Goal: Task Accomplishment & Management: Complete application form

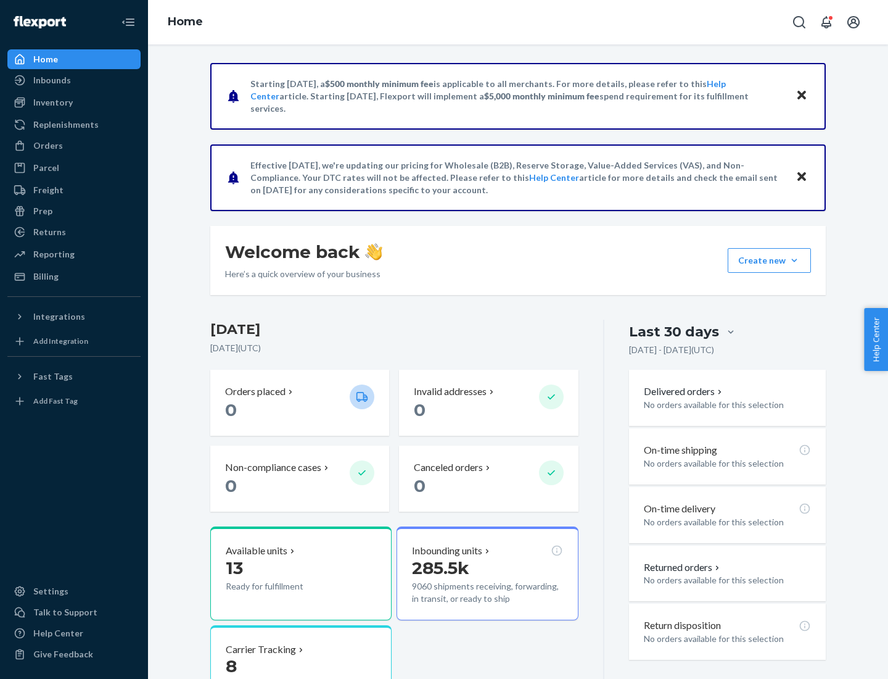
click at [795, 260] on button "Create new Create new inbound Create new order Create new product" at bounding box center [769, 260] width 83 height 25
click at [74, 80] on div "Inbounds" at bounding box center [74, 80] width 131 height 17
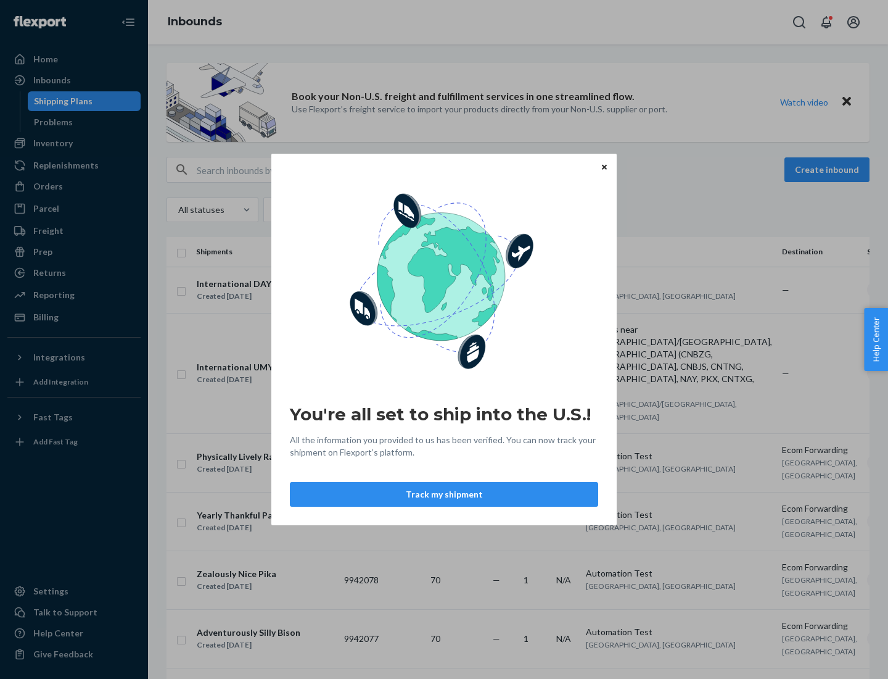
click at [74, 143] on div "You're all set to ship into the U.S.! All the information you provided to us ha…" at bounding box center [444, 339] width 888 height 679
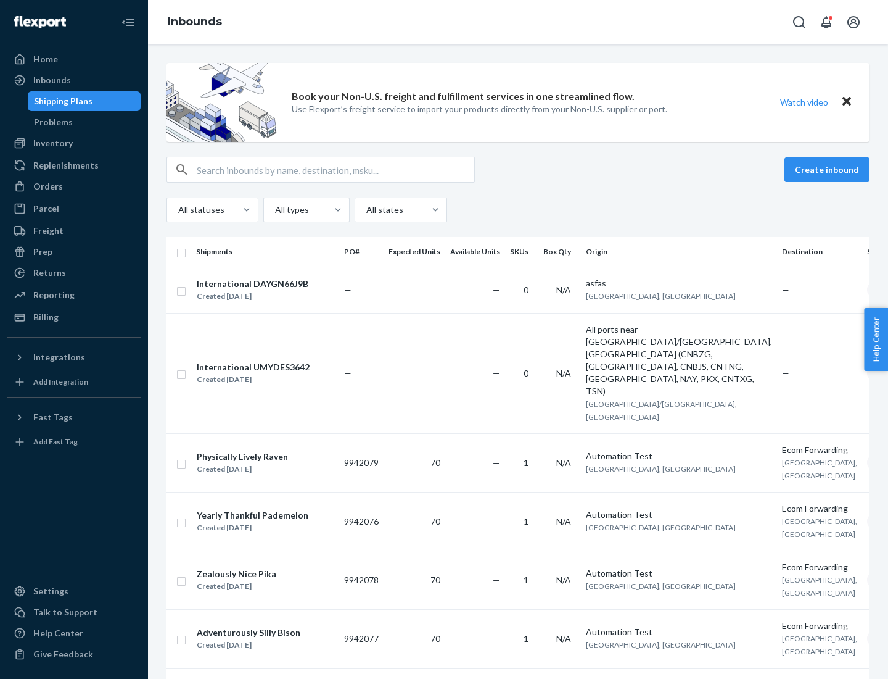
click at [518, 22] on div "Inbounds" at bounding box center [518, 22] width 740 height 44
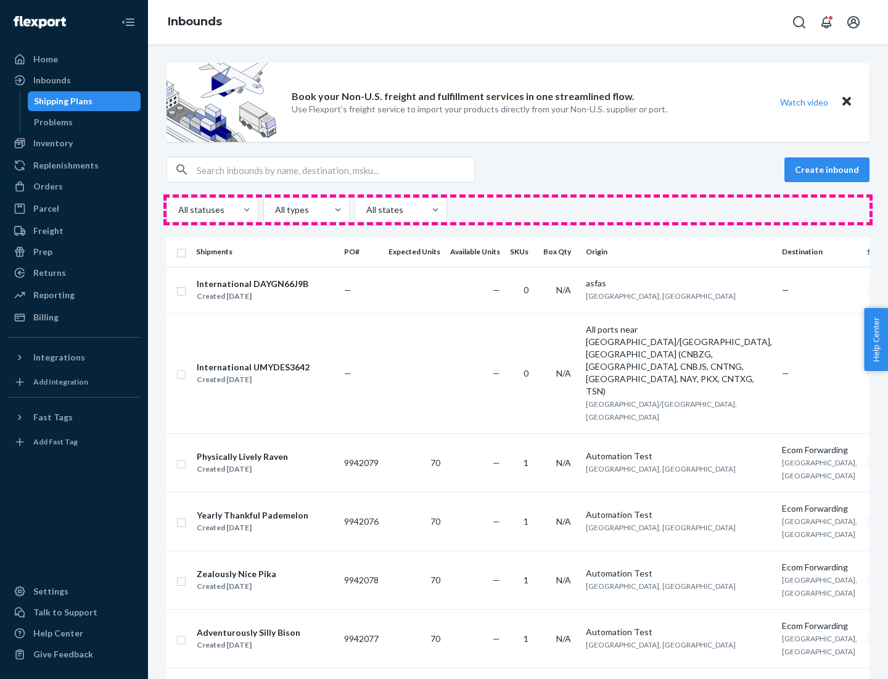
click at [518, 210] on div "All statuses All types All states" at bounding box center [518, 209] width 703 height 25
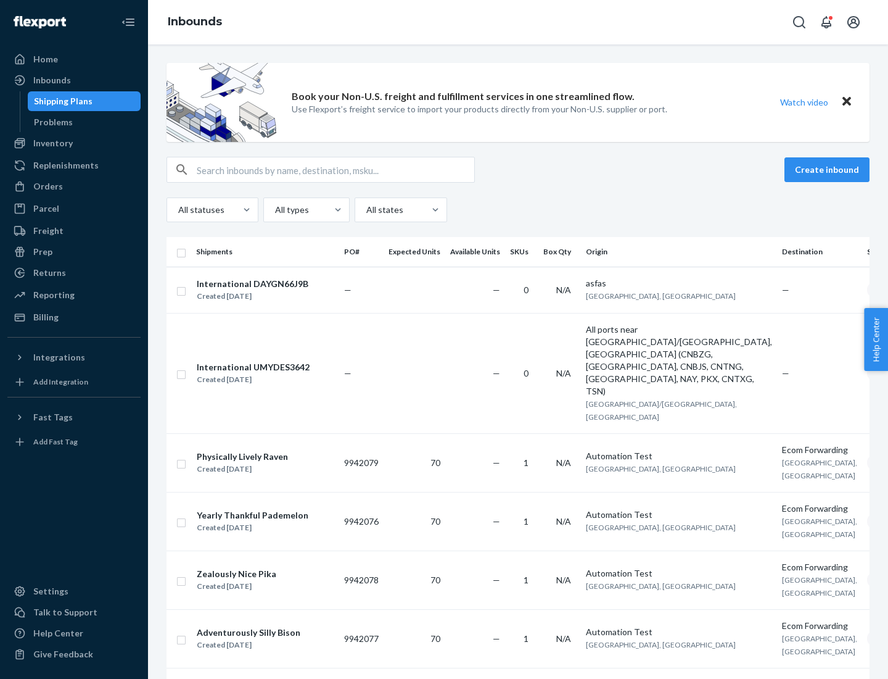
click at [61, 101] on div "Shipping Plans" at bounding box center [63, 101] width 59 height 12
click at [829, 170] on button "Create inbound" at bounding box center [827, 169] width 85 height 25
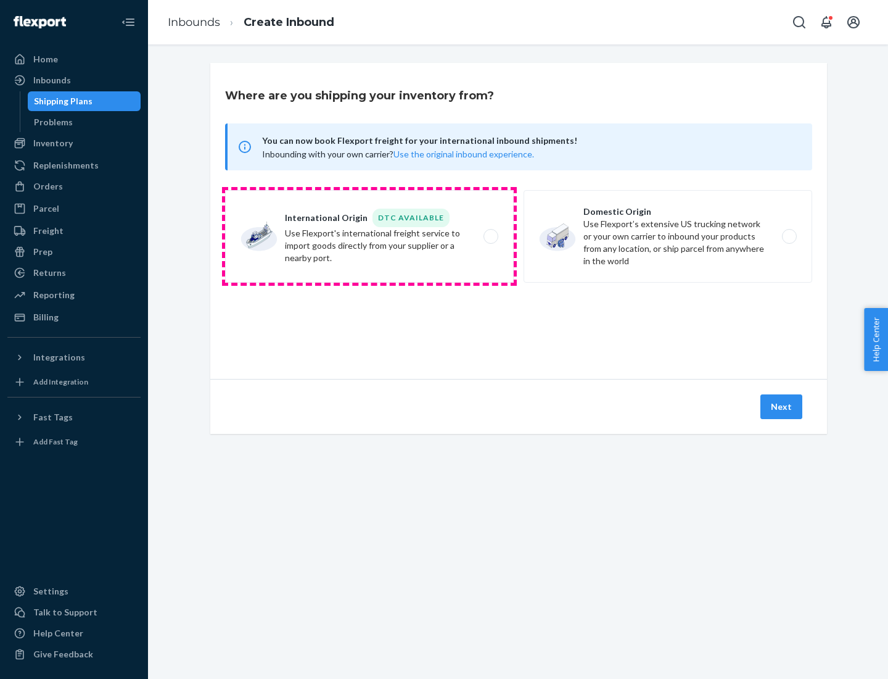
click at [369, 236] on label "International Origin DTC Available Use Flexport's international freight service…" at bounding box center [369, 236] width 289 height 93
click at [490, 236] on input "International Origin DTC Available Use Flexport's international freight service…" at bounding box center [494, 237] width 8 height 8
radio input "true"
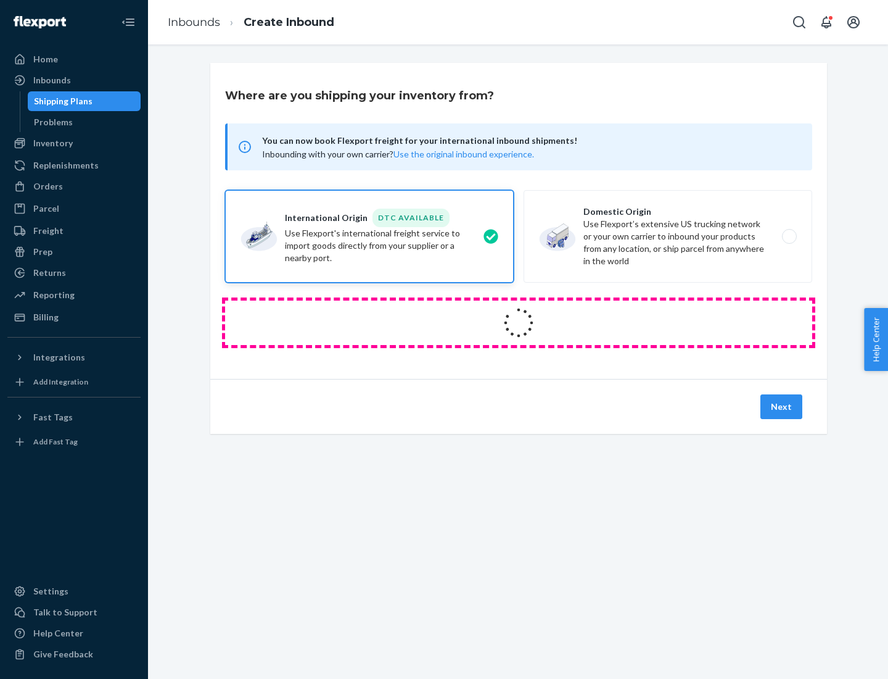
click at [519, 323] on icon at bounding box center [519, 323] width 36 height 36
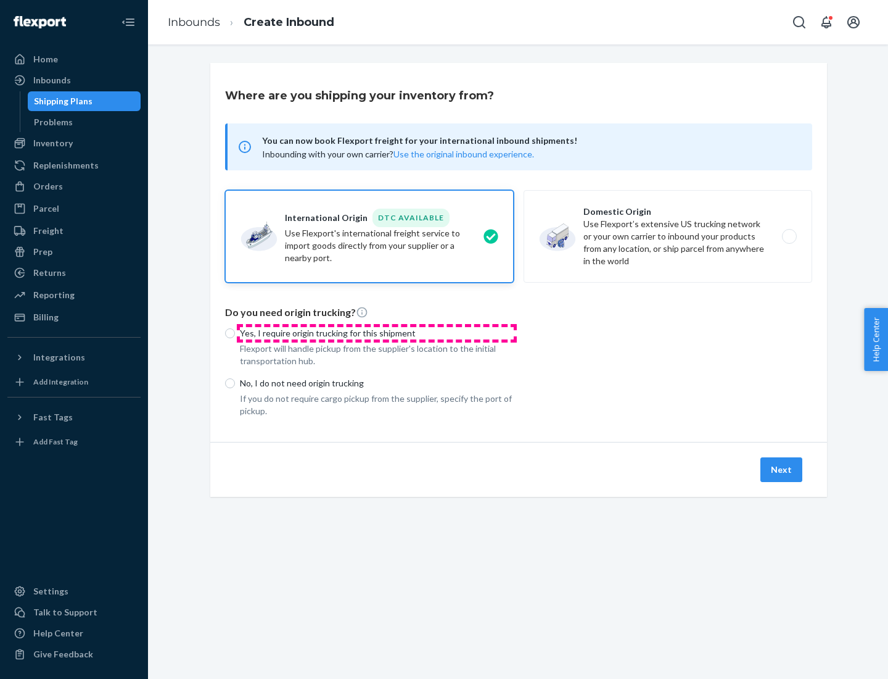
click at [377, 332] on p "Yes, I require origin trucking for this shipment" at bounding box center [377, 333] width 274 height 12
click at [235, 332] on input "Yes, I require origin trucking for this shipment" at bounding box center [230, 333] width 10 height 10
radio input "true"
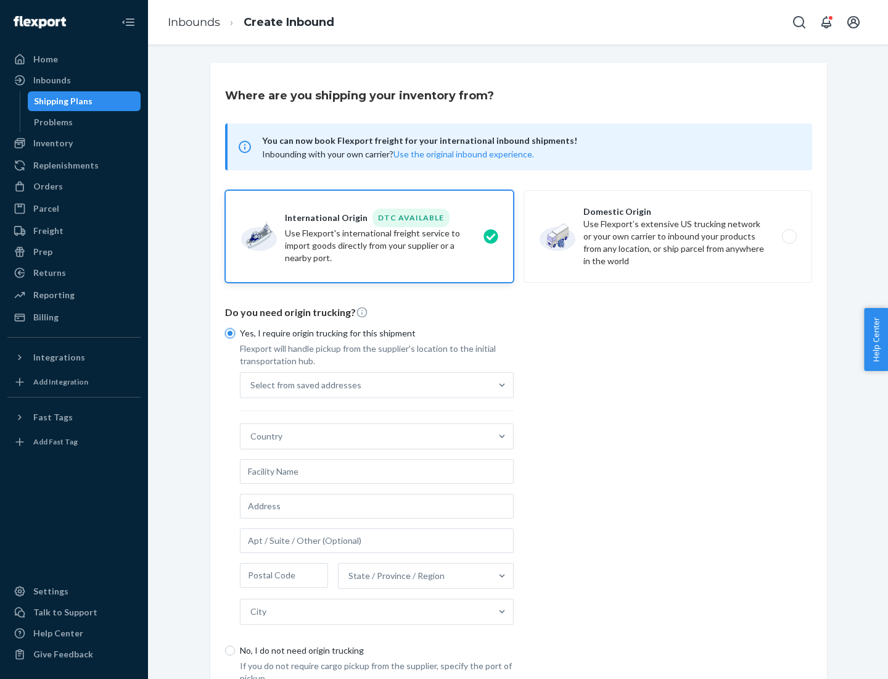
scroll to position [23, 0]
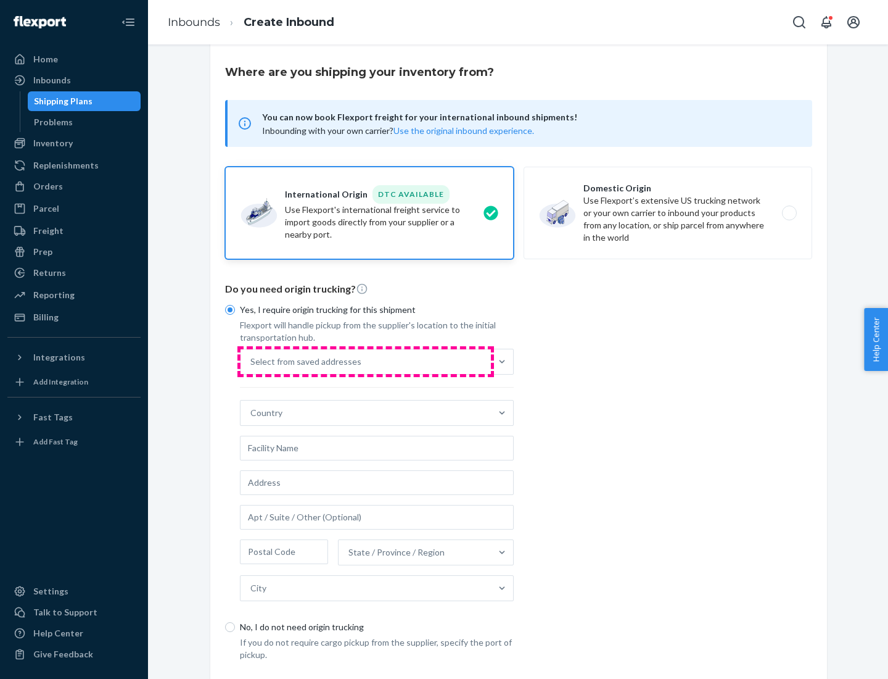
click at [366, 361] on div "Select from saved addresses" at bounding box center [366, 361] width 250 height 25
click at [252, 361] on input "Select from saved addresses" at bounding box center [250, 361] width 1 height 12
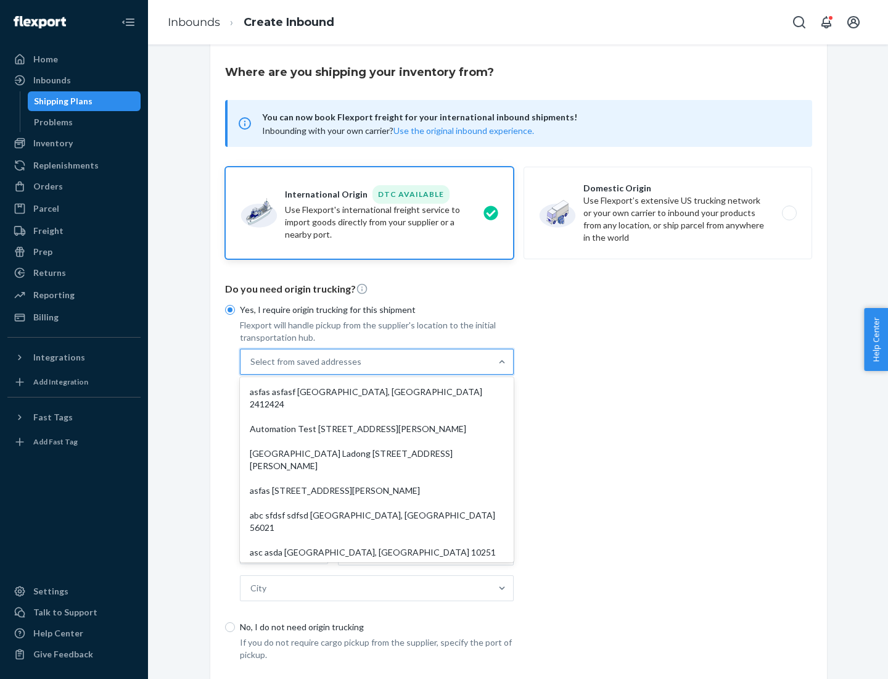
scroll to position [54, 0]
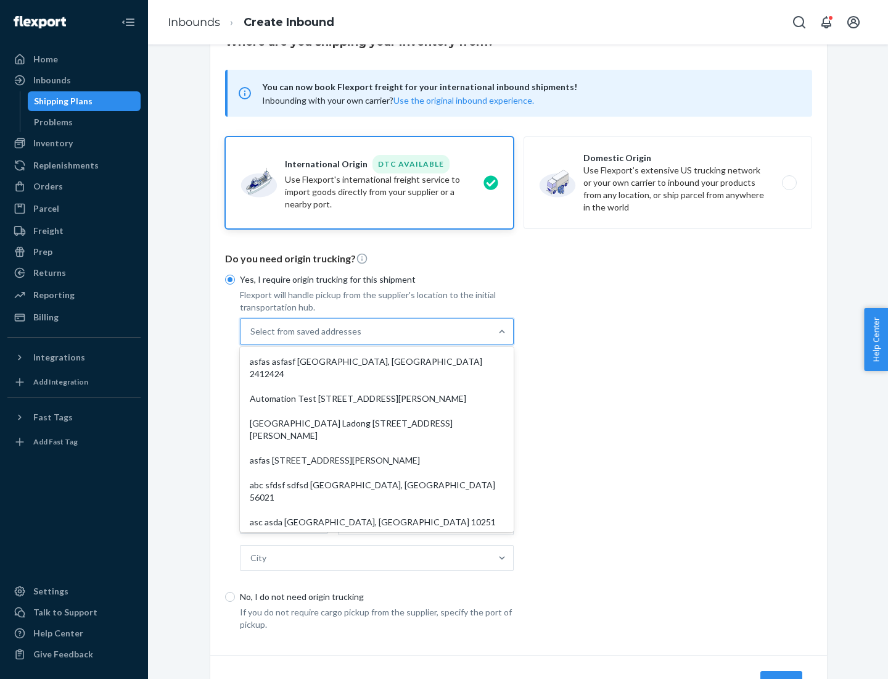
click at [377, 361] on div "asfas asfasf [GEOGRAPHIC_DATA], [GEOGRAPHIC_DATA] 2412424" at bounding box center [376, 367] width 269 height 37
click at [252, 337] on input "option asfas asfasf [GEOGRAPHIC_DATA], [GEOGRAPHIC_DATA] 2412424 focused, 1 of …" at bounding box center [250, 331] width 1 height 12
type input "asfas"
type input "asfasf"
type input "2412424"
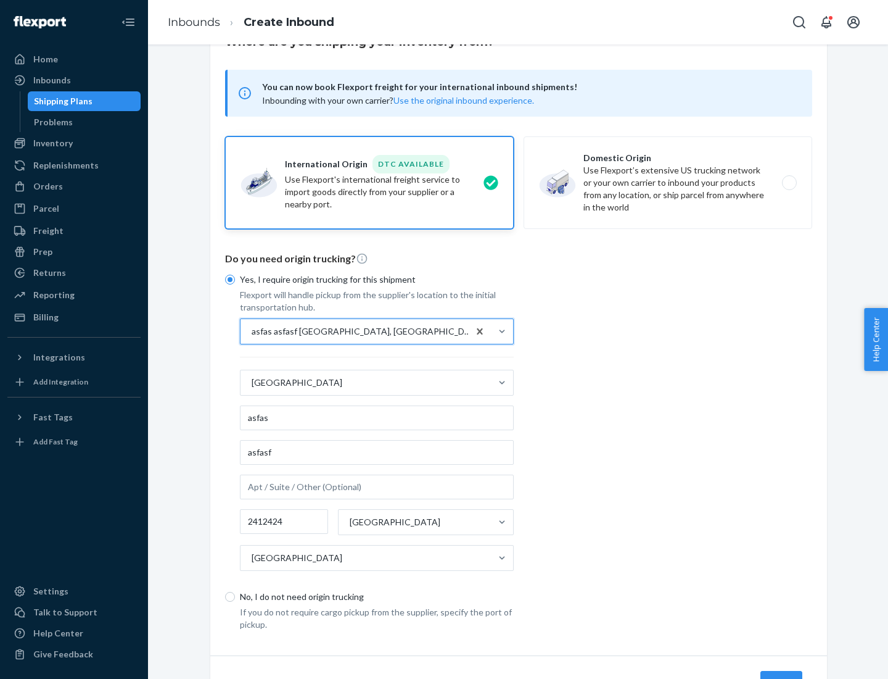
scroll to position [115, 0]
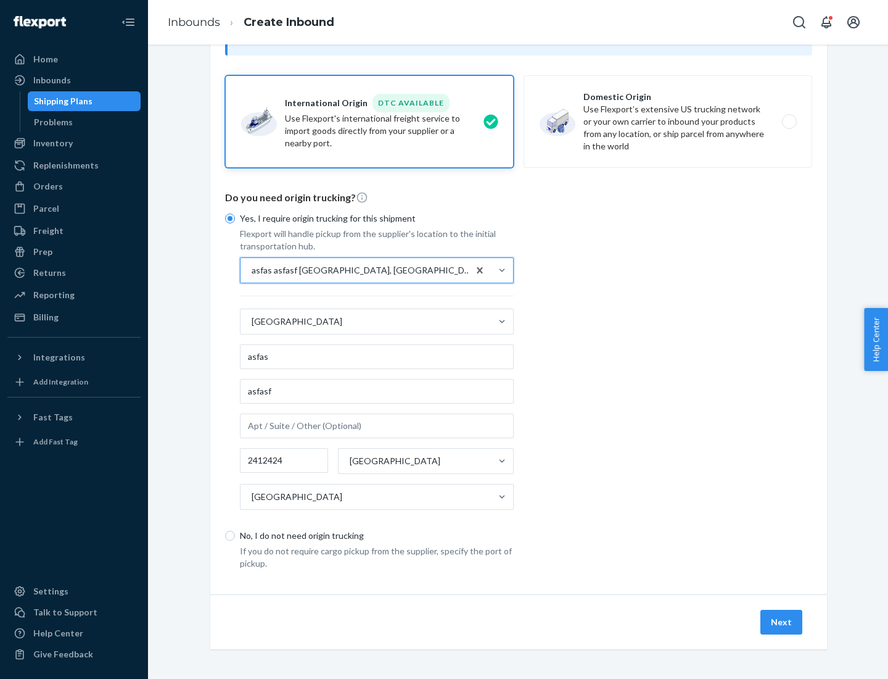
click at [782, 621] on button "Next" at bounding box center [782, 621] width 42 height 25
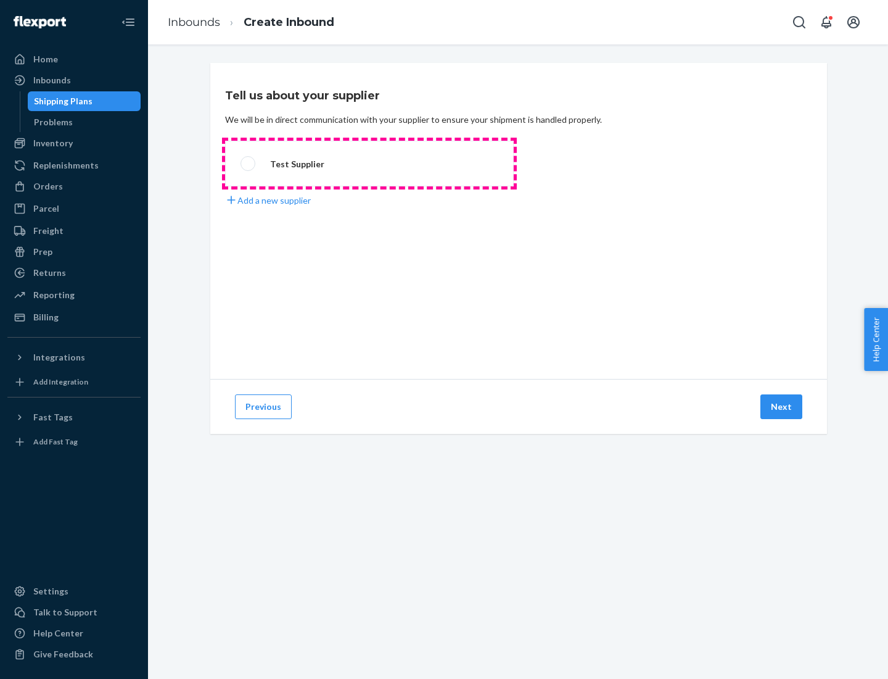
click at [369, 163] on label "Test Supplier" at bounding box center [369, 164] width 289 height 46
click at [249, 163] on input "Test Supplier" at bounding box center [245, 164] width 8 height 8
radio input "true"
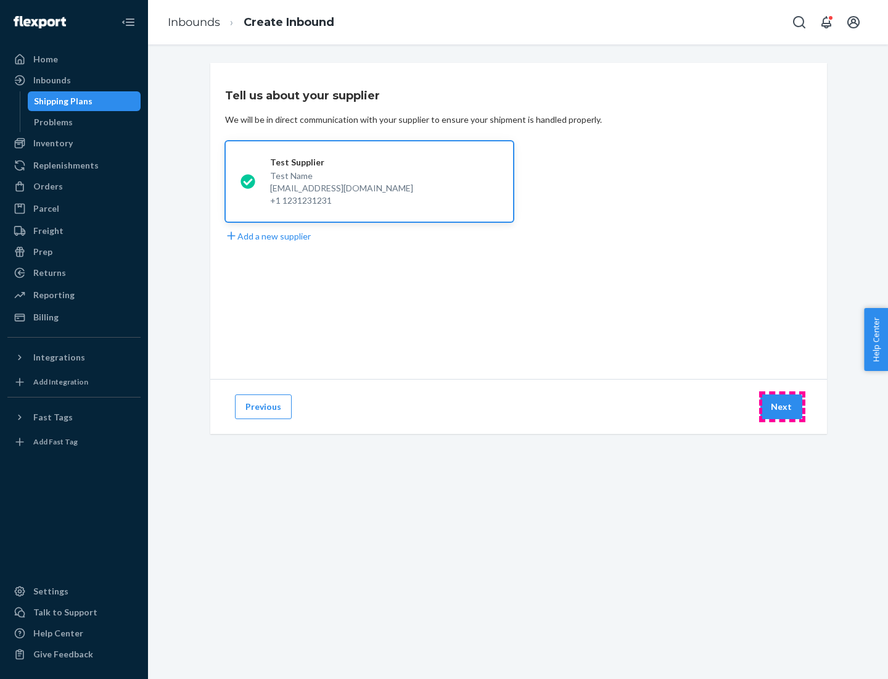
click at [782, 407] on button "Next" at bounding box center [782, 406] width 42 height 25
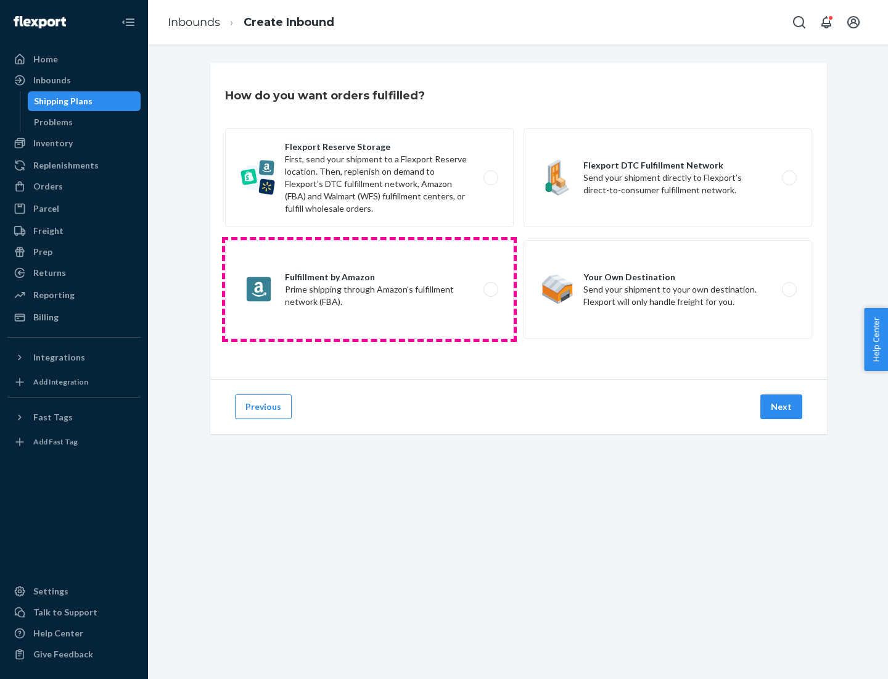
click at [369, 289] on label "Fulfillment by Amazon Prime shipping through Amazon’s fulfillment network (FBA)." at bounding box center [369, 289] width 289 height 99
click at [490, 289] on input "Fulfillment by Amazon Prime shipping through Amazon’s fulfillment network (FBA)." at bounding box center [494, 290] width 8 height 8
radio input "true"
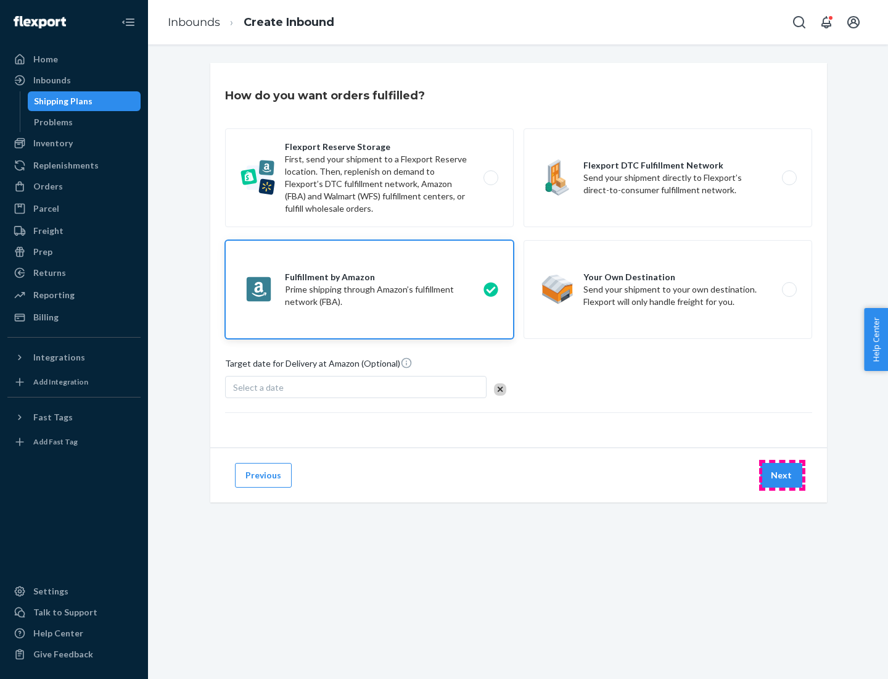
click at [782, 475] on button "Next" at bounding box center [782, 475] width 42 height 25
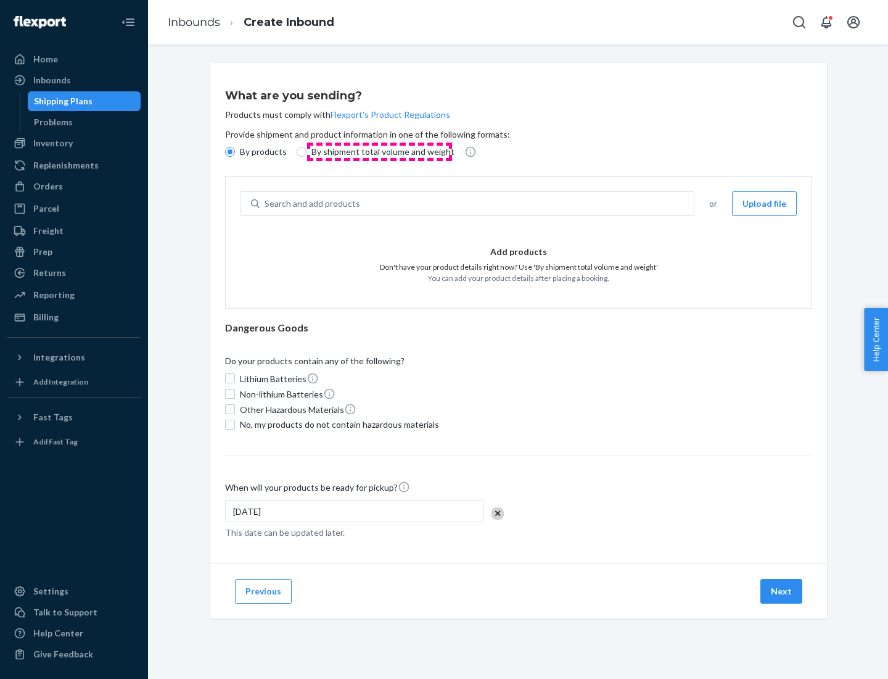
click at [379, 152] on p "By shipment total volume and weight" at bounding box center [383, 152] width 143 height 12
click at [307, 152] on input "By shipment total volume and weight" at bounding box center [302, 152] width 10 height 10
radio input "true"
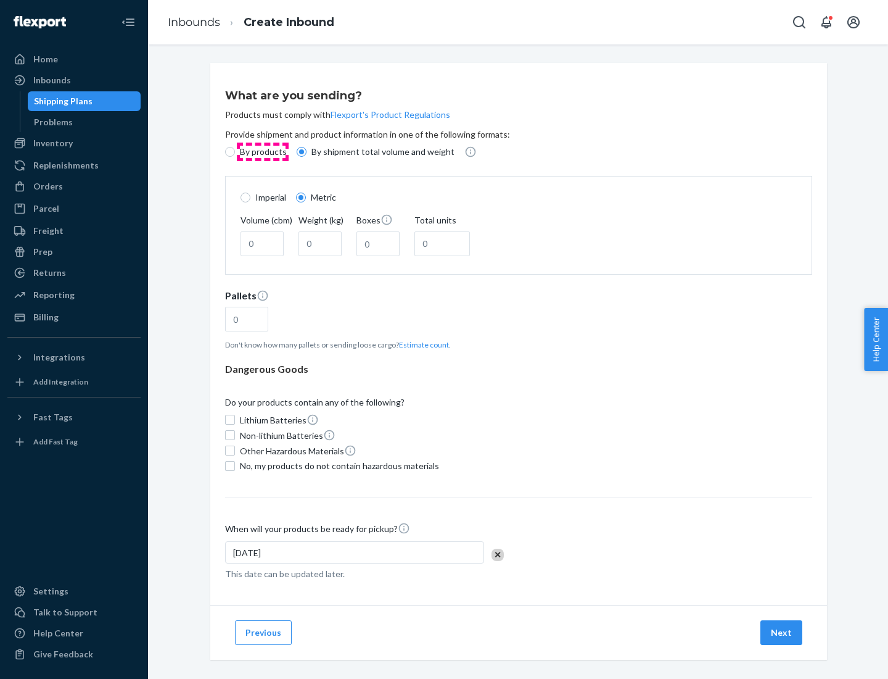
click at [262, 152] on p "By products" at bounding box center [263, 152] width 47 height 12
click at [235, 152] on input "By products" at bounding box center [230, 152] width 10 height 10
radio input "true"
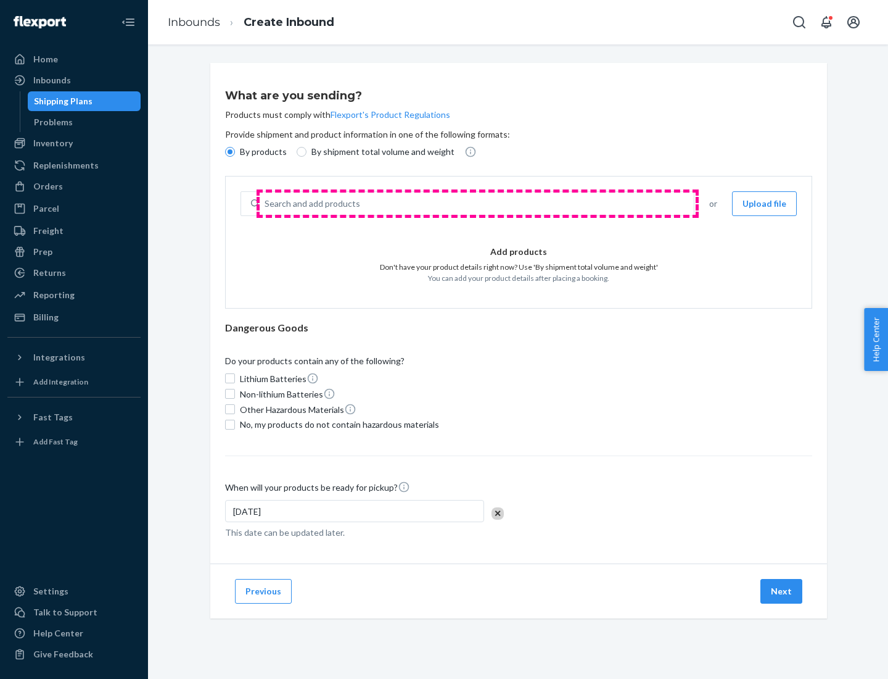
click at [477, 204] on div "Search and add products" at bounding box center [477, 203] width 434 height 22
click at [266, 204] on input "Search and add products" at bounding box center [265, 203] width 1 height 12
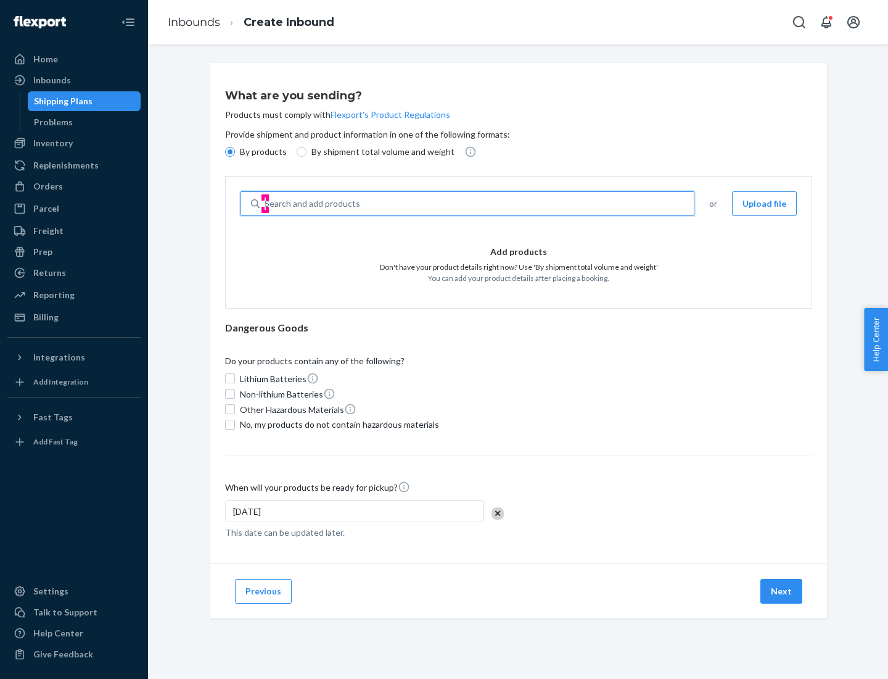
type input "test"
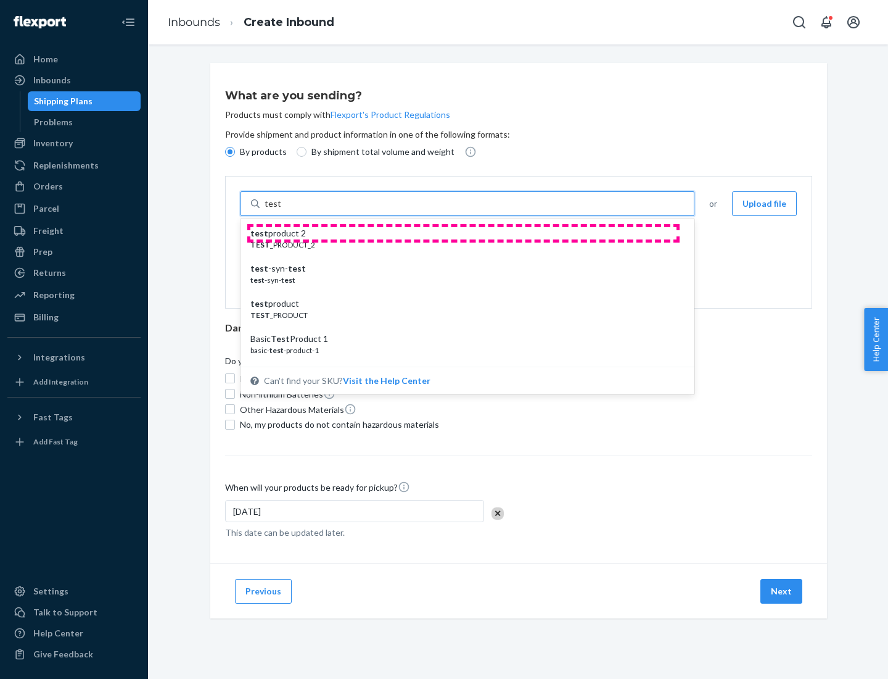
click at [463, 233] on div "test product 2" at bounding box center [462, 233] width 424 height 12
click at [281, 210] on input "test" at bounding box center [273, 203] width 16 height 12
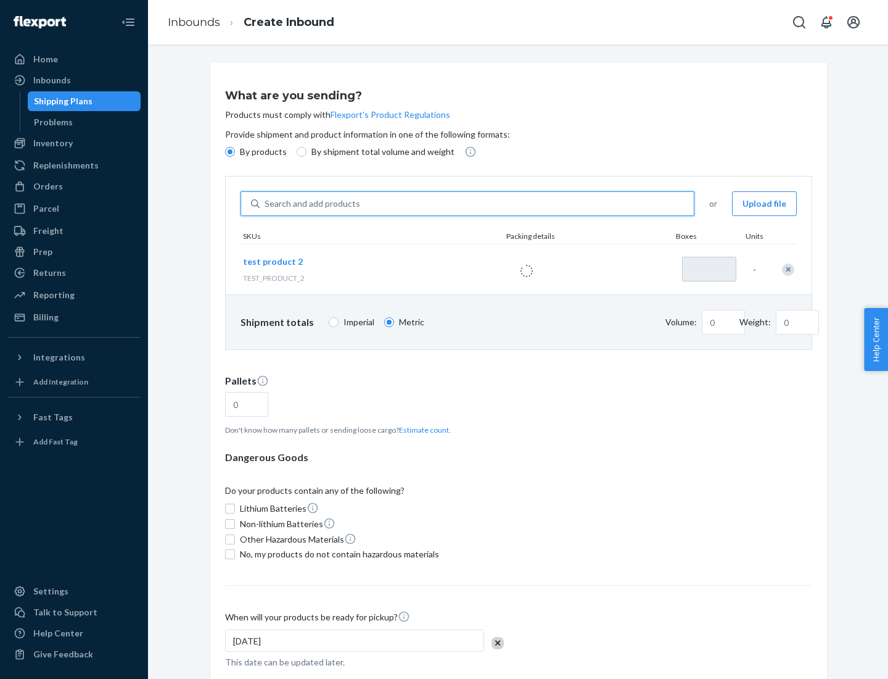
type input "1"
type input "0.02"
type input "22.23"
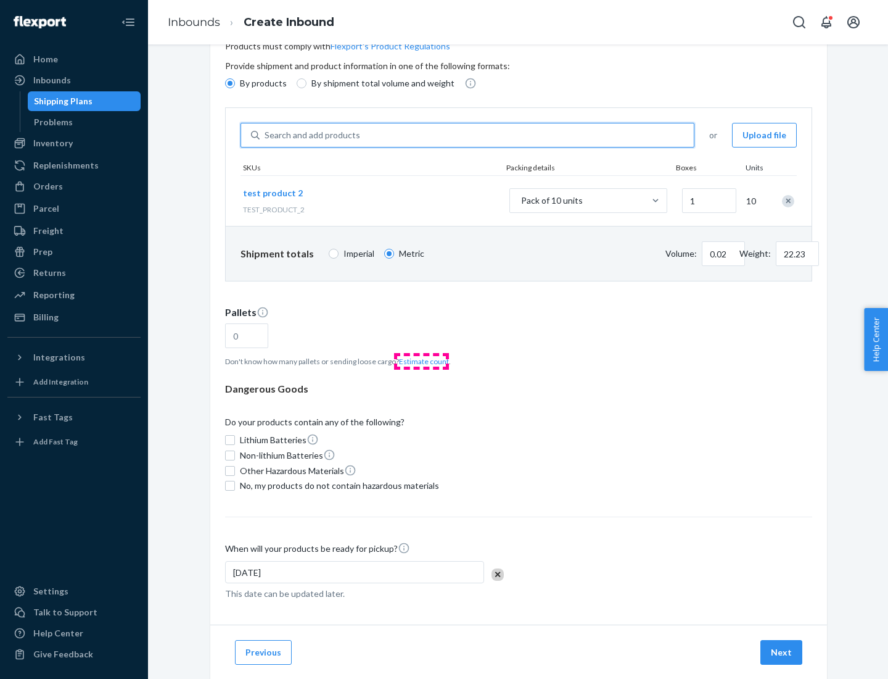
click at [421, 361] on button "Estimate count" at bounding box center [424, 361] width 50 height 10
type input "1"
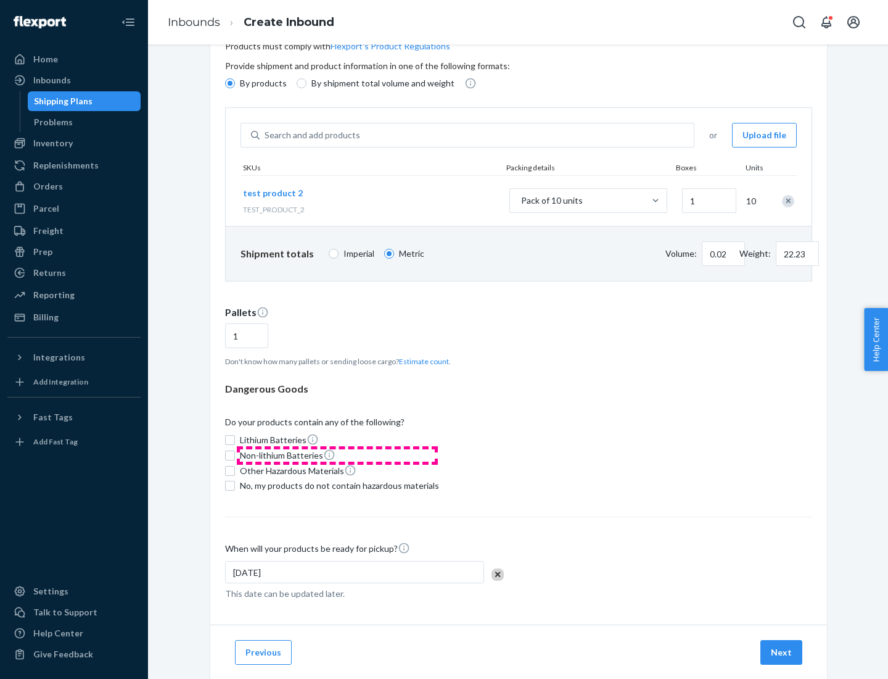
scroll to position [99, 0]
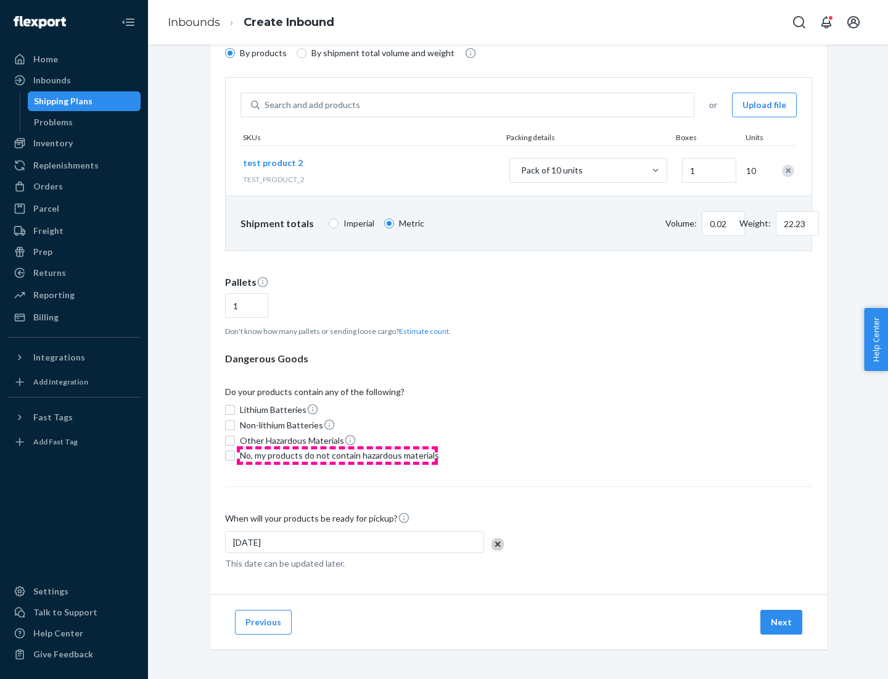
click at [337, 455] on span "No, my products do not contain hazardous materials" at bounding box center [339, 455] width 199 height 12
click at [235, 455] on input "No, my products do not contain hazardous materials" at bounding box center [230, 455] width 10 height 10
checkbox input "true"
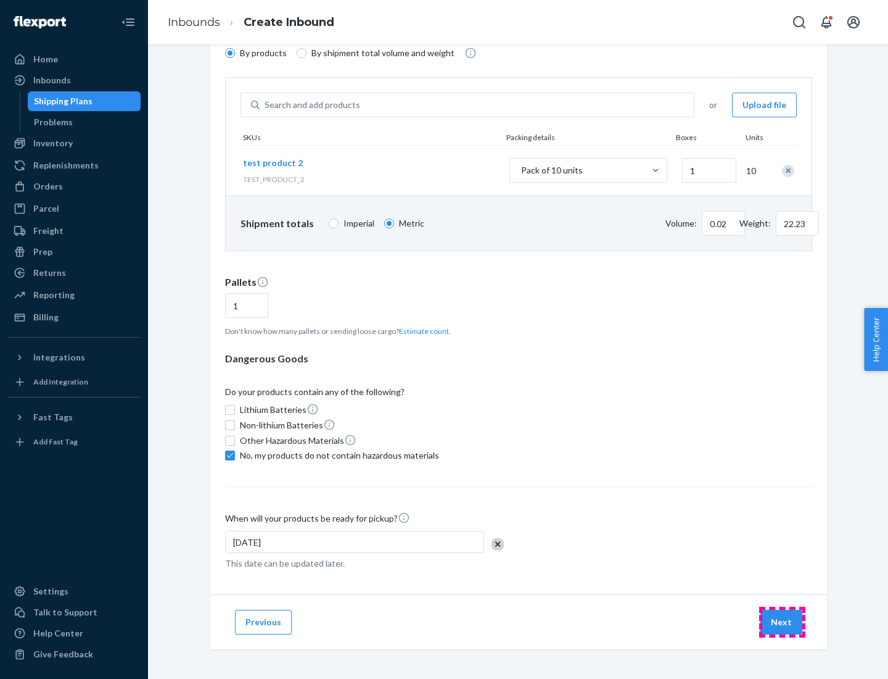
click at [782, 622] on button "Next" at bounding box center [782, 621] width 42 height 25
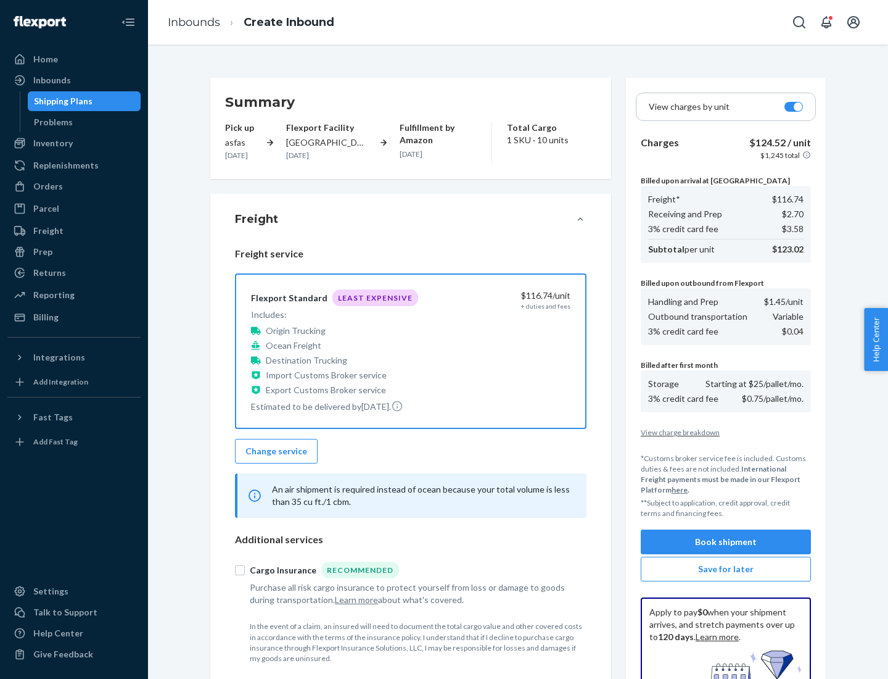
scroll to position [180, 0]
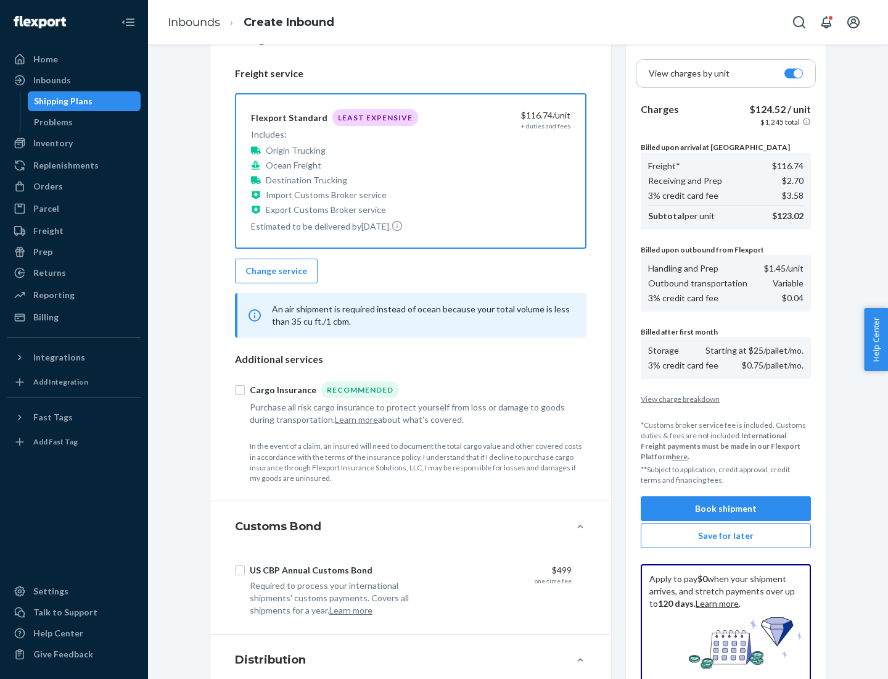
click at [726, 508] on button "Book shipment" at bounding box center [726, 508] width 170 height 25
